Goal: Submit feedback/report problem: Submit feedback/report problem

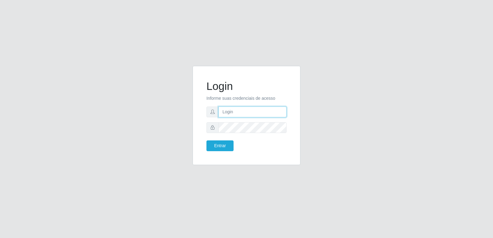
type input "[PERSON_NAME][EMAIL_ADDRESS][DOMAIN_NAME]"
click at [228, 152] on div "Login Informe suas credenciais de acesso [PERSON_NAME][EMAIL_ADDRESS][DOMAIN_NA…" at bounding box center [246, 116] width 92 height 84
click at [225, 149] on button "Entrar" at bounding box center [219, 145] width 27 height 11
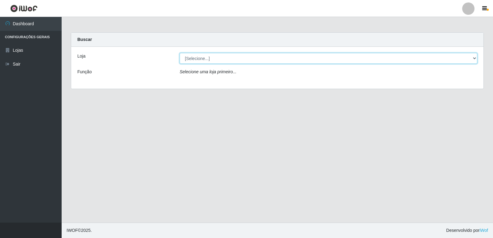
click at [212, 62] on select "[Selecione...] Hiper Queiroz - [GEOGRAPHIC_DATA] [GEOGRAPHIC_DATA] [GEOGRAPHIC_…" at bounding box center [329, 58] width 298 height 11
select select "516"
click at [180, 53] on select "[Selecione...] Hiper Queiroz - [GEOGRAPHIC_DATA] [GEOGRAPHIC_DATA] [GEOGRAPHIC_…" at bounding box center [329, 58] width 298 height 11
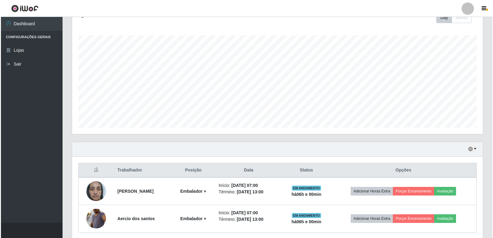
scroll to position [116, 0]
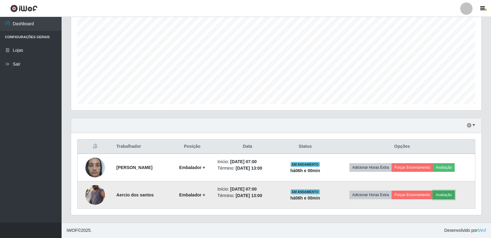
click at [454, 195] on button "Avaliação" at bounding box center [444, 195] width 22 height 9
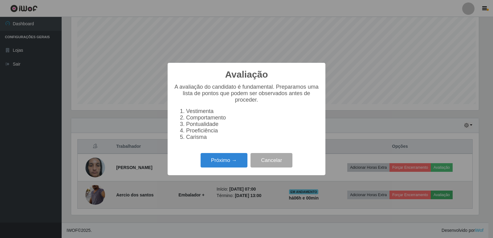
scroll to position [128, 408]
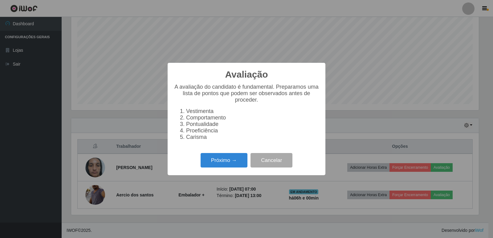
click at [217, 134] on li "Proeficiência" at bounding box center [252, 131] width 133 height 6
click at [220, 134] on li "Proeficiência" at bounding box center [252, 131] width 133 height 6
click at [221, 163] on button "Próximo →" at bounding box center [224, 160] width 47 height 14
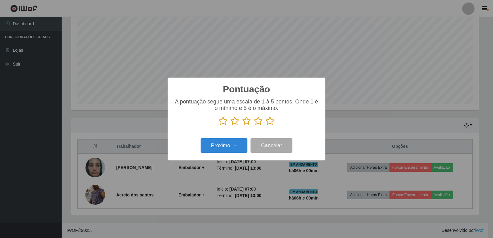
scroll to position [307935, 307655]
click at [270, 121] on icon at bounding box center [270, 120] width 9 height 9
click at [266, 126] on input "radio" at bounding box center [266, 126] width 0 height 0
click at [229, 143] on button "Próximo →" at bounding box center [224, 145] width 47 height 14
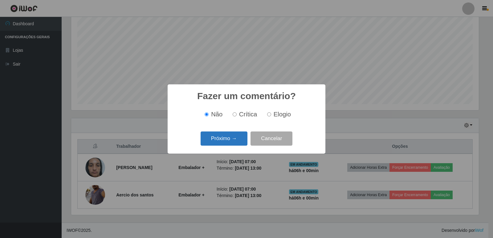
click at [235, 143] on button "Próximo →" at bounding box center [224, 139] width 47 height 14
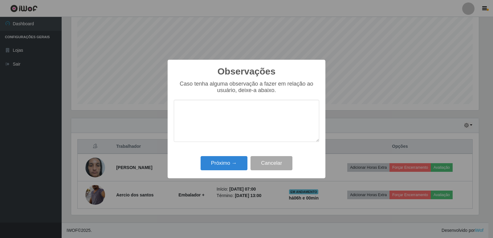
click at [242, 131] on textarea at bounding box center [246, 121] width 145 height 42
click at [226, 167] on button "Próximo →" at bounding box center [224, 163] width 47 height 14
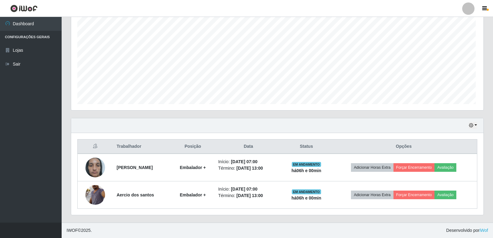
scroll to position [128, 411]
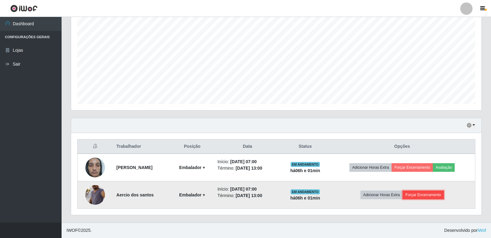
click at [429, 194] on button "Forçar Encerramento" at bounding box center [423, 195] width 41 height 9
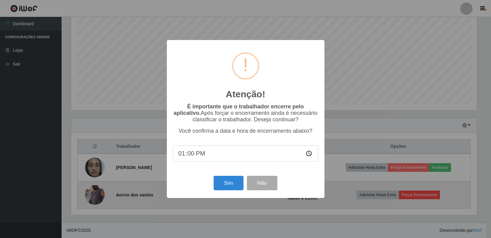
scroll to position [128, 408]
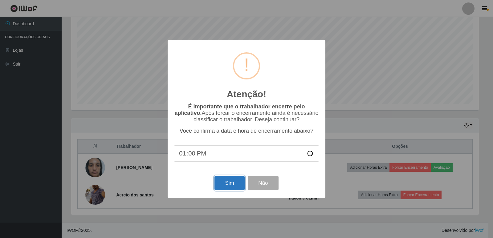
click at [226, 188] on button "Sim" at bounding box center [229, 183] width 30 height 14
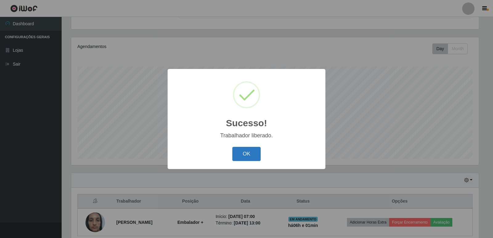
click at [242, 158] on button "OK" at bounding box center [246, 154] width 29 height 14
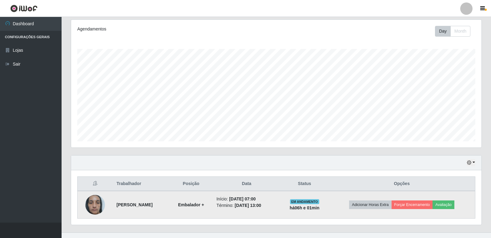
scroll to position [89, 0]
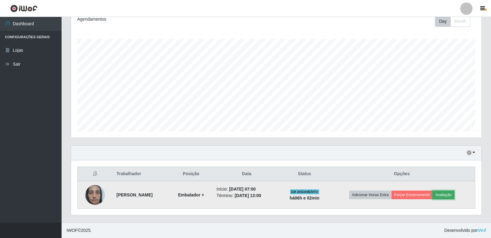
click at [450, 197] on button "Avaliação" at bounding box center [444, 195] width 22 height 9
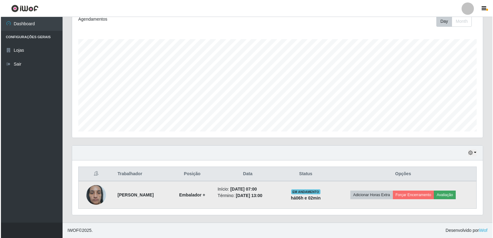
scroll to position [128, 408]
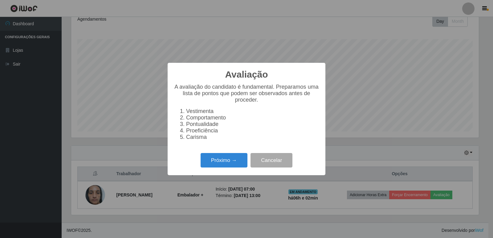
click at [196, 134] on li "Proeficiência" at bounding box center [252, 131] width 133 height 6
click at [206, 133] on li "Proeficiência" at bounding box center [252, 131] width 133 height 6
click at [222, 165] on button "Próximo →" at bounding box center [224, 160] width 47 height 14
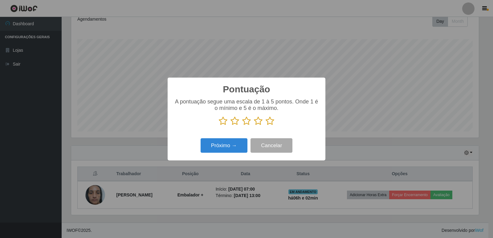
click at [271, 123] on icon at bounding box center [270, 120] width 9 height 9
click at [266, 126] on input "radio" at bounding box center [266, 126] width 0 height 0
click at [224, 147] on button "Próximo →" at bounding box center [224, 145] width 47 height 14
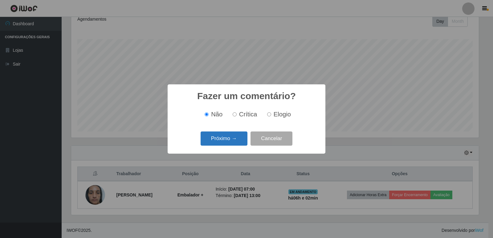
click at [230, 140] on button "Próximo →" at bounding box center [224, 139] width 47 height 14
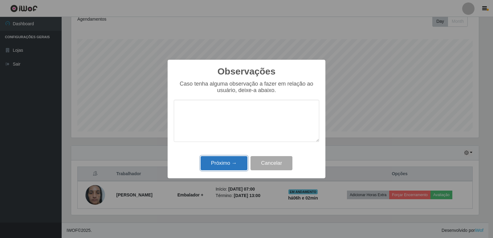
click at [226, 161] on button "Próximo →" at bounding box center [224, 163] width 47 height 14
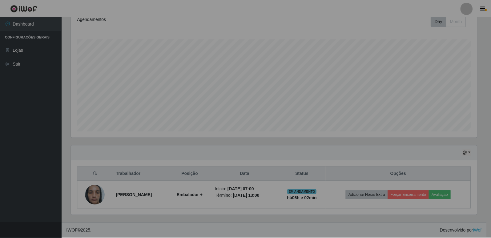
scroll to position [128, 411]
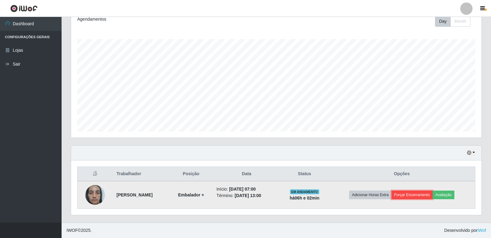
click at [411, 196] on button "Forçar Encerramento" at bounding box center [412, 195] width 41 height 9
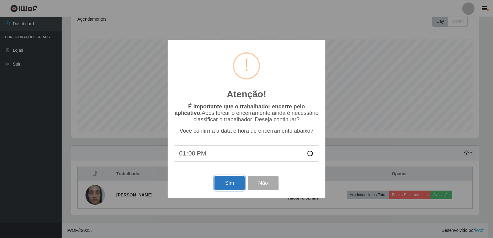
click at [223, 187] on button "Sim" at bounding box center [229, 183] width 30 height 14
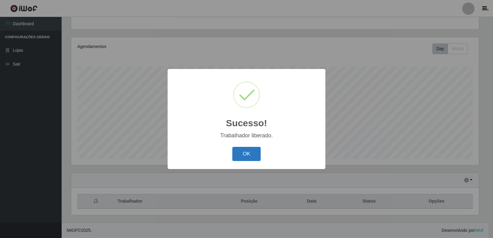
click at [248, 155] on button "OK" at bounding box center [246, 154] width 29 height 14
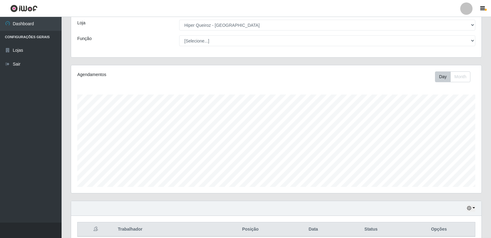
scroll to position [0, 0]
